Goal: Transaction & Acquisition: Purchase product/service

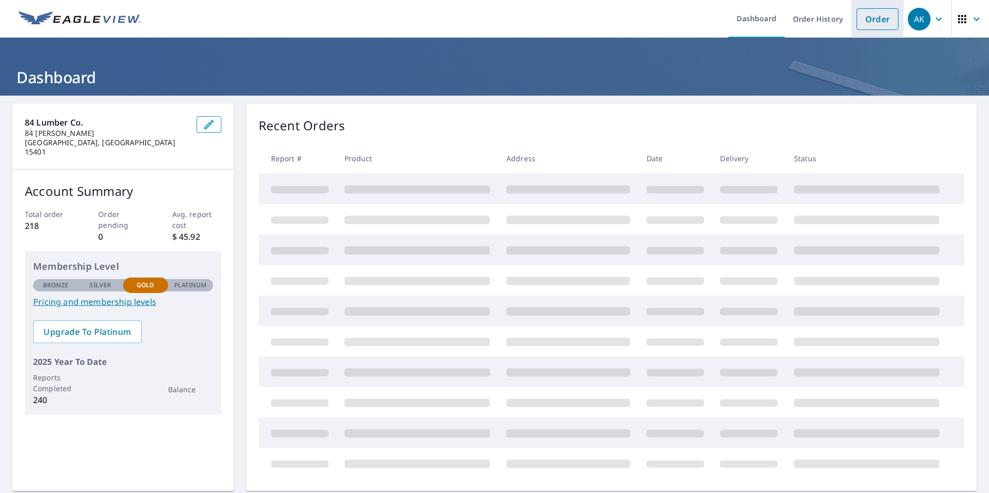
click at [858, 15] on link "Order" at bounding box center [877, 19] width 42 height 22
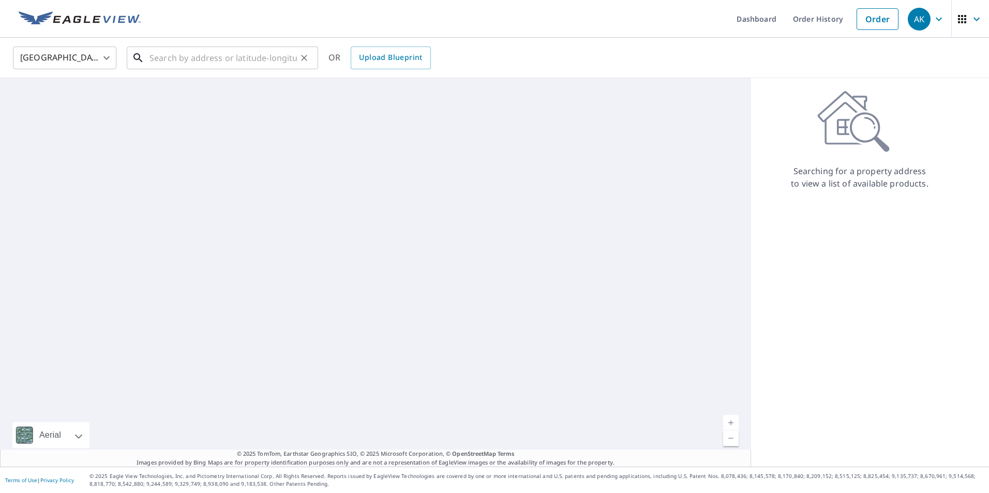
click at [176, 61] on input "text" at bounding box center [222, 57] width 147 height 29
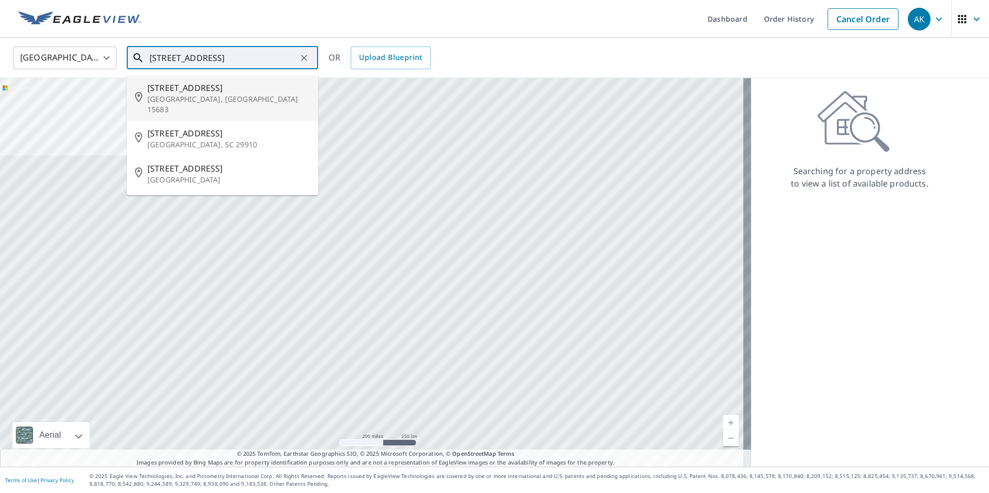
click at [193, 84] on span "[STREET_ADDRESS]" at bounding box center [228, 88] width 162 height 12
type input "[STREET_ADDRESS]"
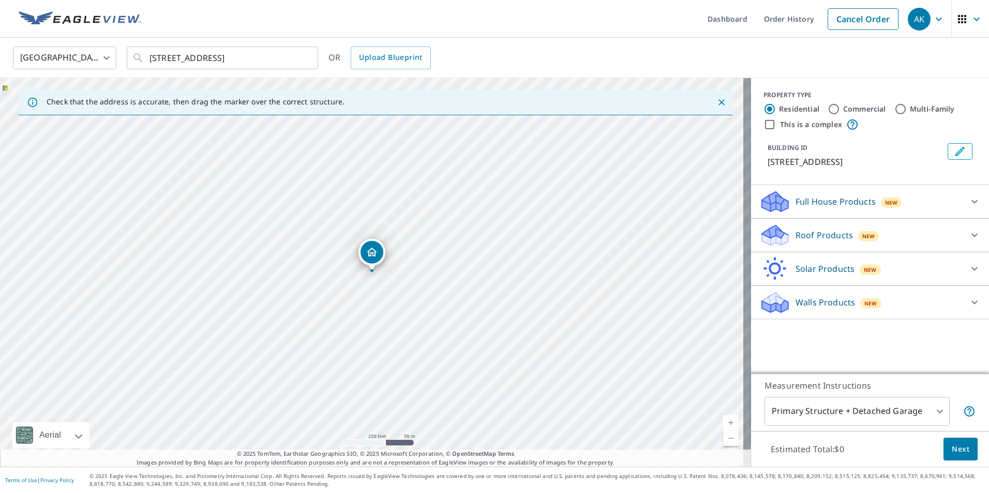
click at [787, 234] on div "Roof Products New" at bounding box center [860, 235] width 203 height 24
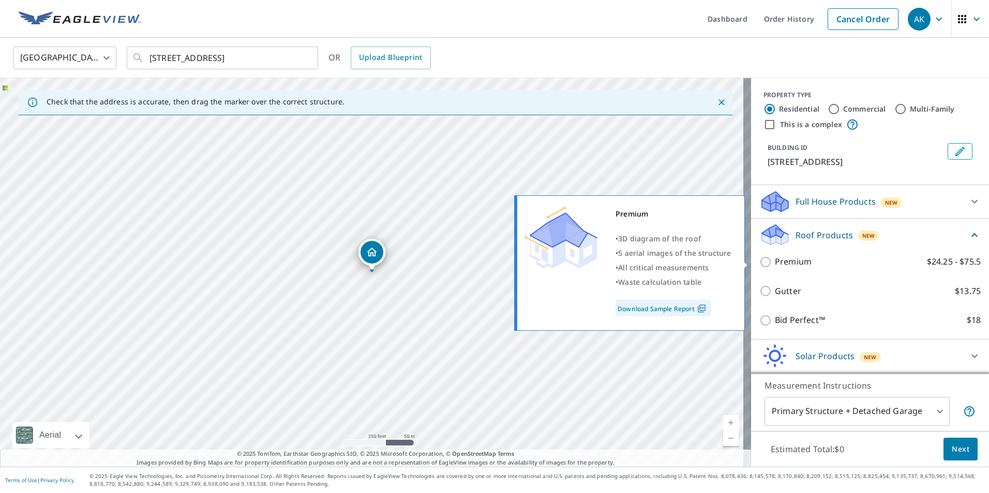
click at [796, 262] on p "Premium" at bounding box center [793, 261] width 37 height 13
click at [775, 262] on input "Premium $24.25 - $75.5" at bounding box center [767, 262] width 16 height 12
checkbox input "true"
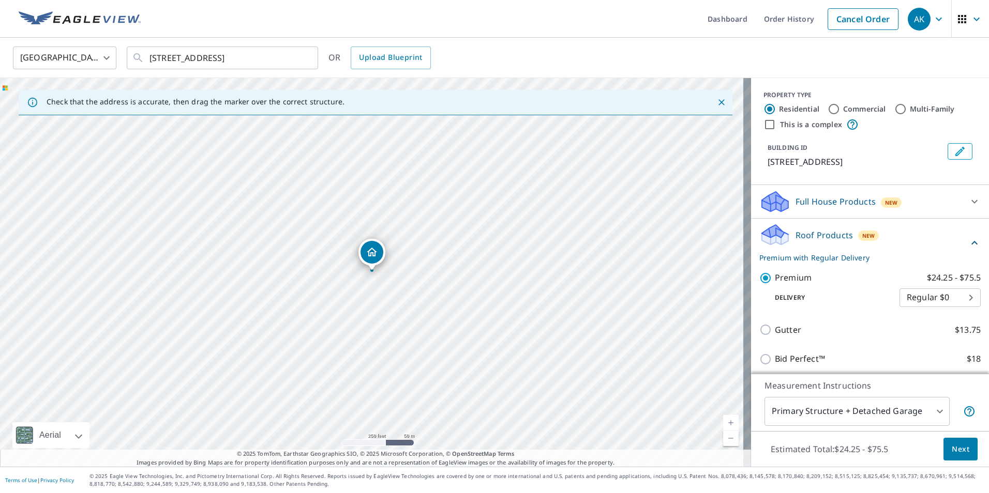
click at [952, 454] on span "Next" at bounding box center [961, 449] width 18 height 13
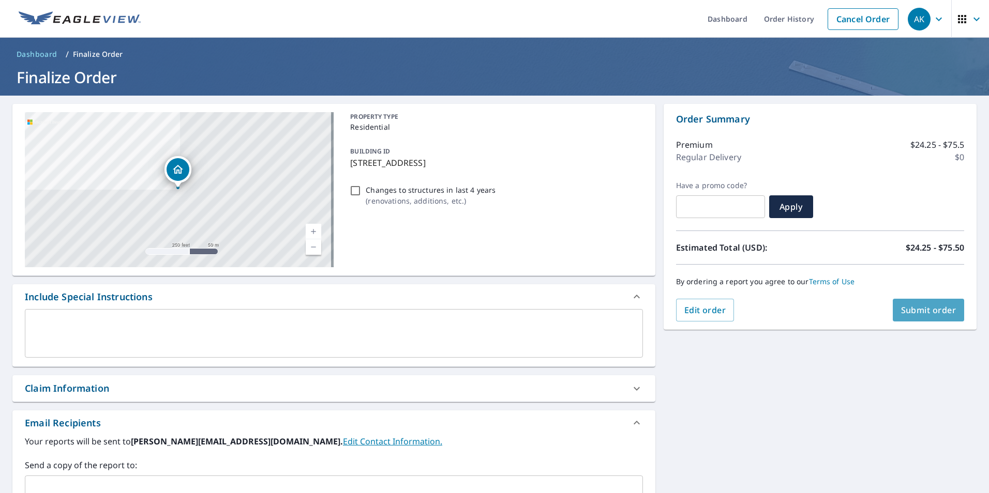
click at [916, 318] on button "Submit order" at bounding box center [929, 310] width 72 height 23
